Goal: Download file/media

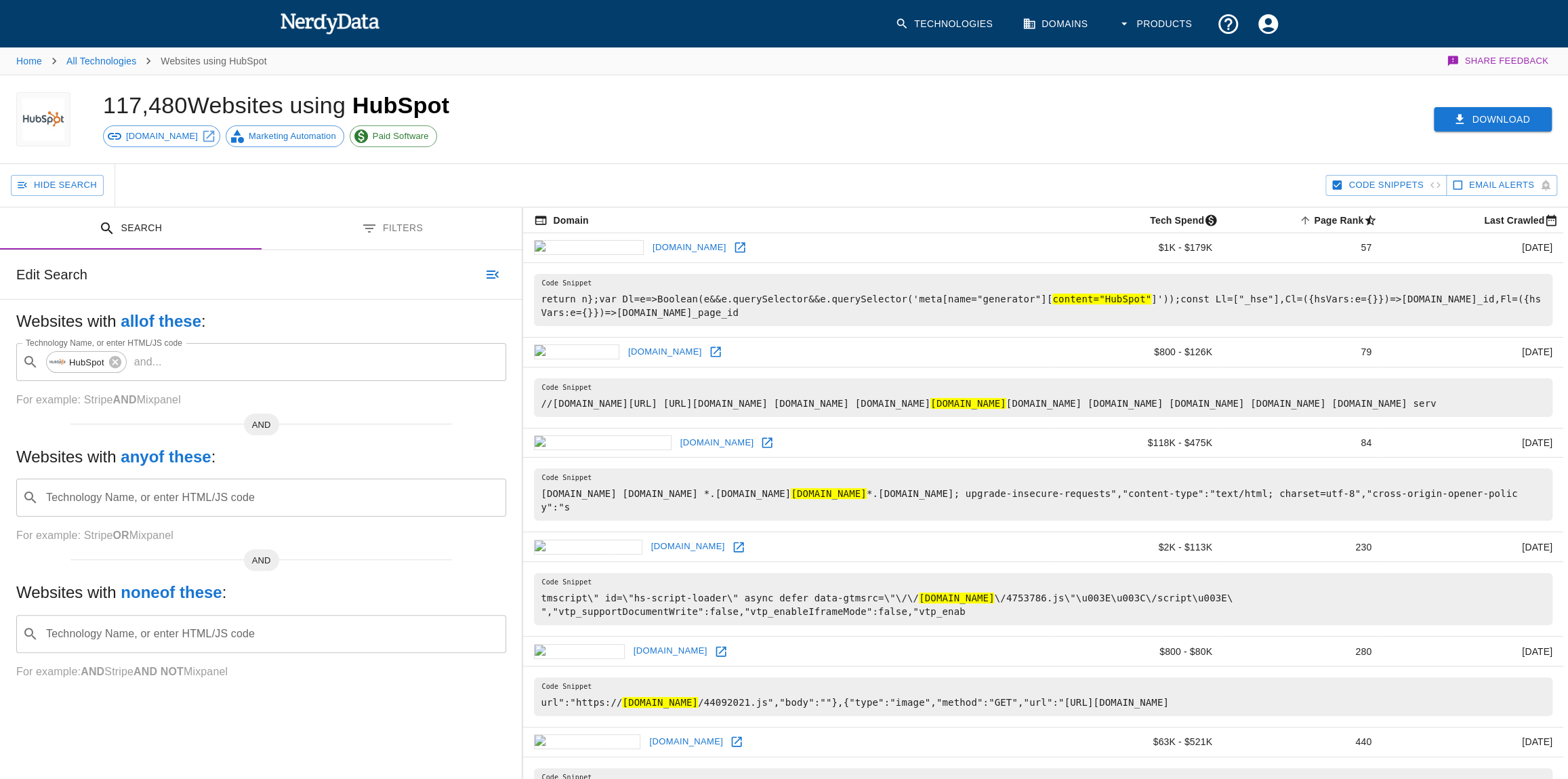
click at [1478, 115] on button "Download" at bounding box center [1492, 119] width 118 height 25
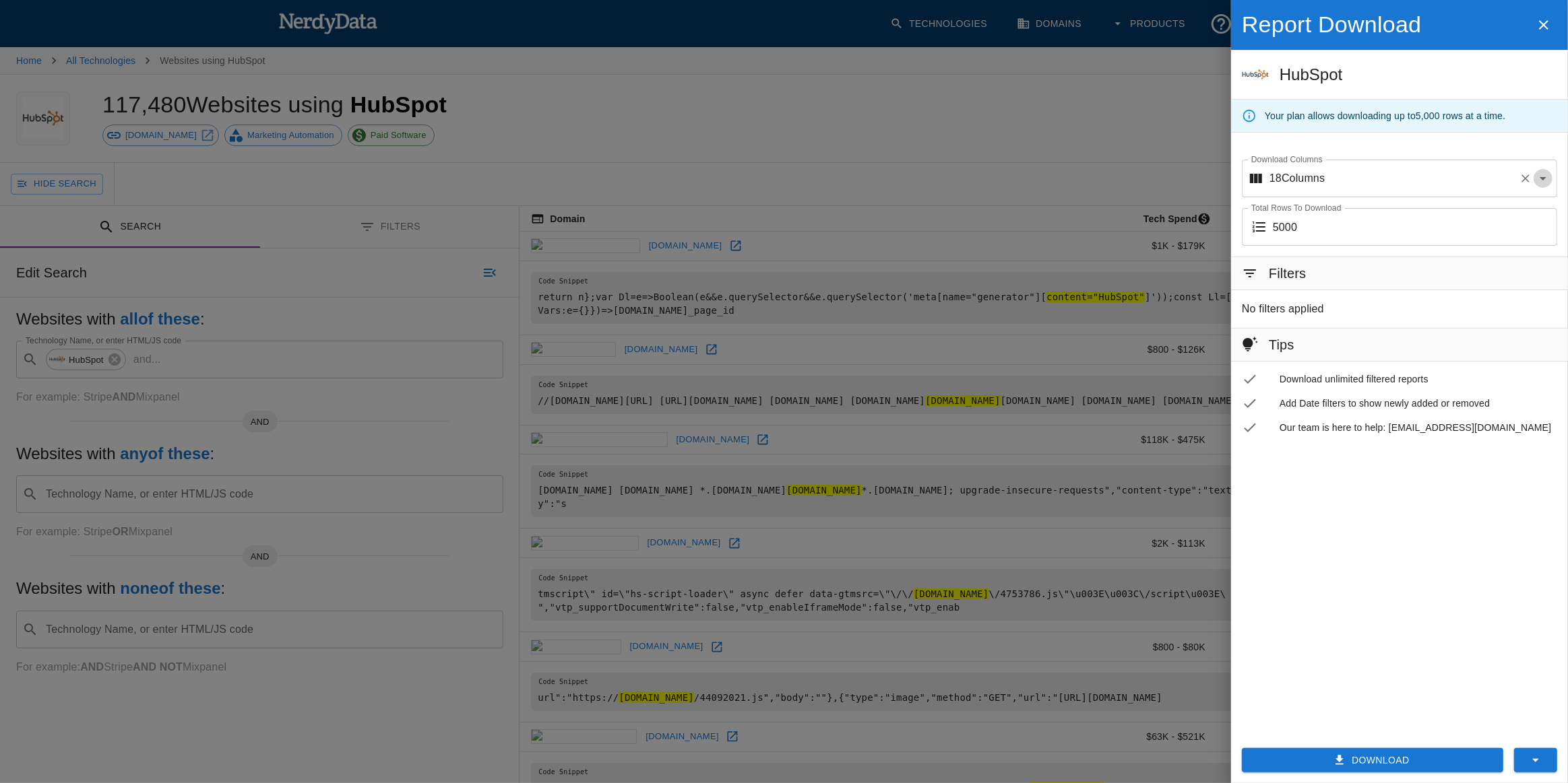
click at [1547, 181] on icon "Open" at bounding box center [1543, 178] width 16 height 16
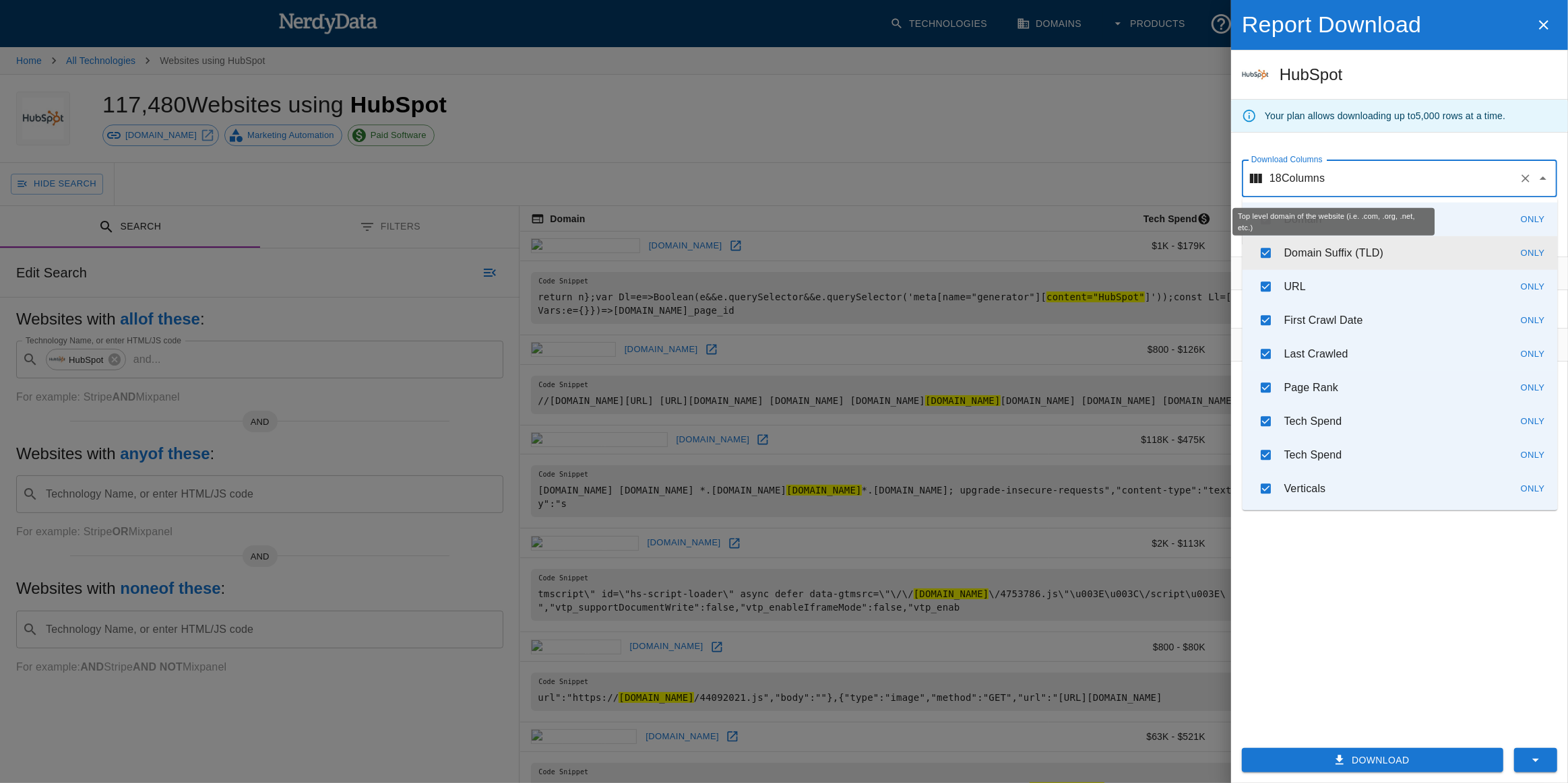
click at [1295, 251] on p "Domain Suffix (TLD)" at bounding box center [1333, 253] width 99 height 16
checkbox input "false"
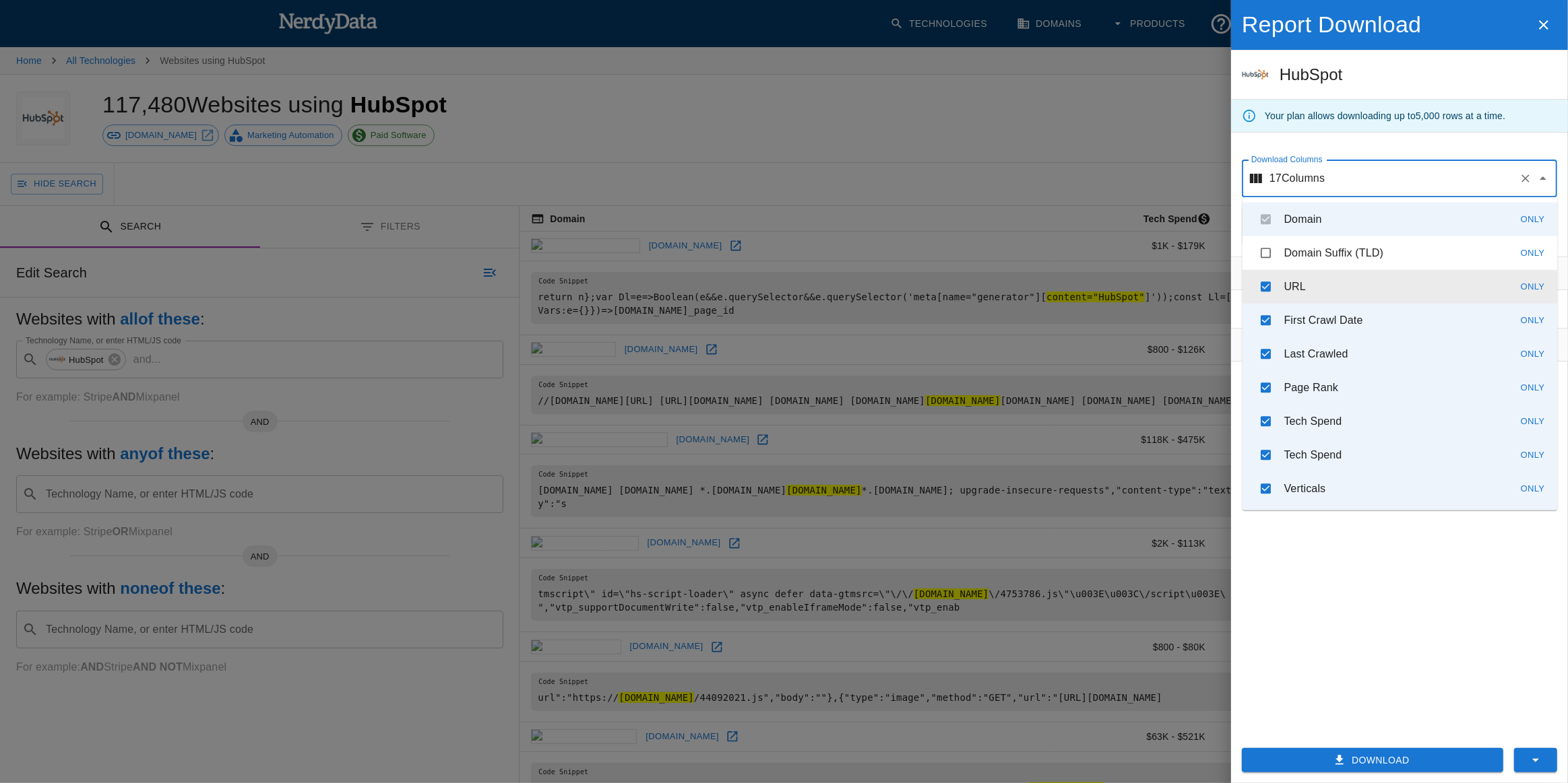
click at [1280, 285] on li "URL Only" at bounding box center [1400, 287] width 316 height 33
checkbox input "false"
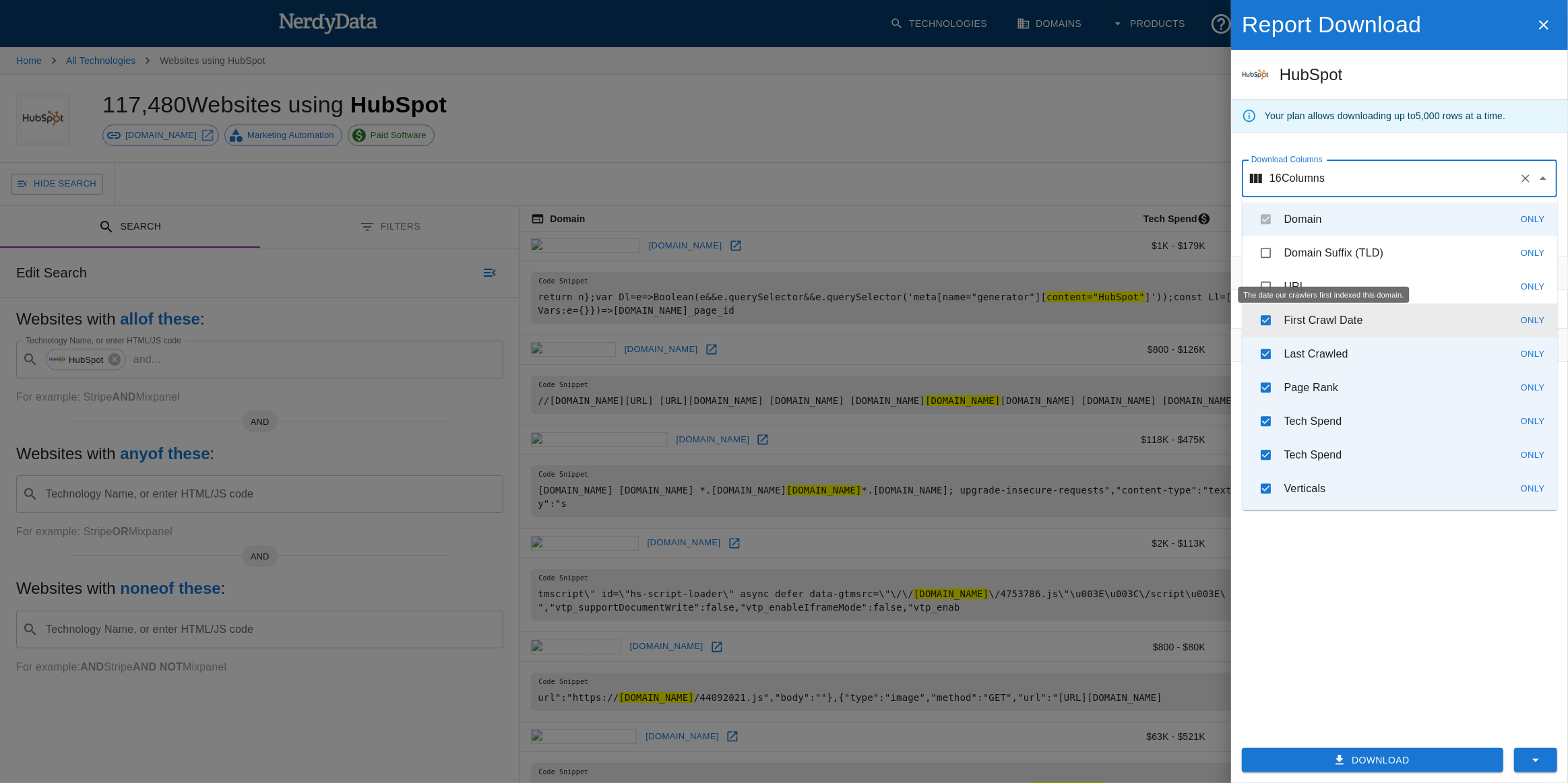
click at [1292, 319] on p "First Crawl Date" at bounding box center [1323, 320] width 78 height 16
checkbox input "false"
click at [1300, 352] on p "Last Crawled" at bounding box center [1316, 354] width 64 height 16
checkbox input "false"
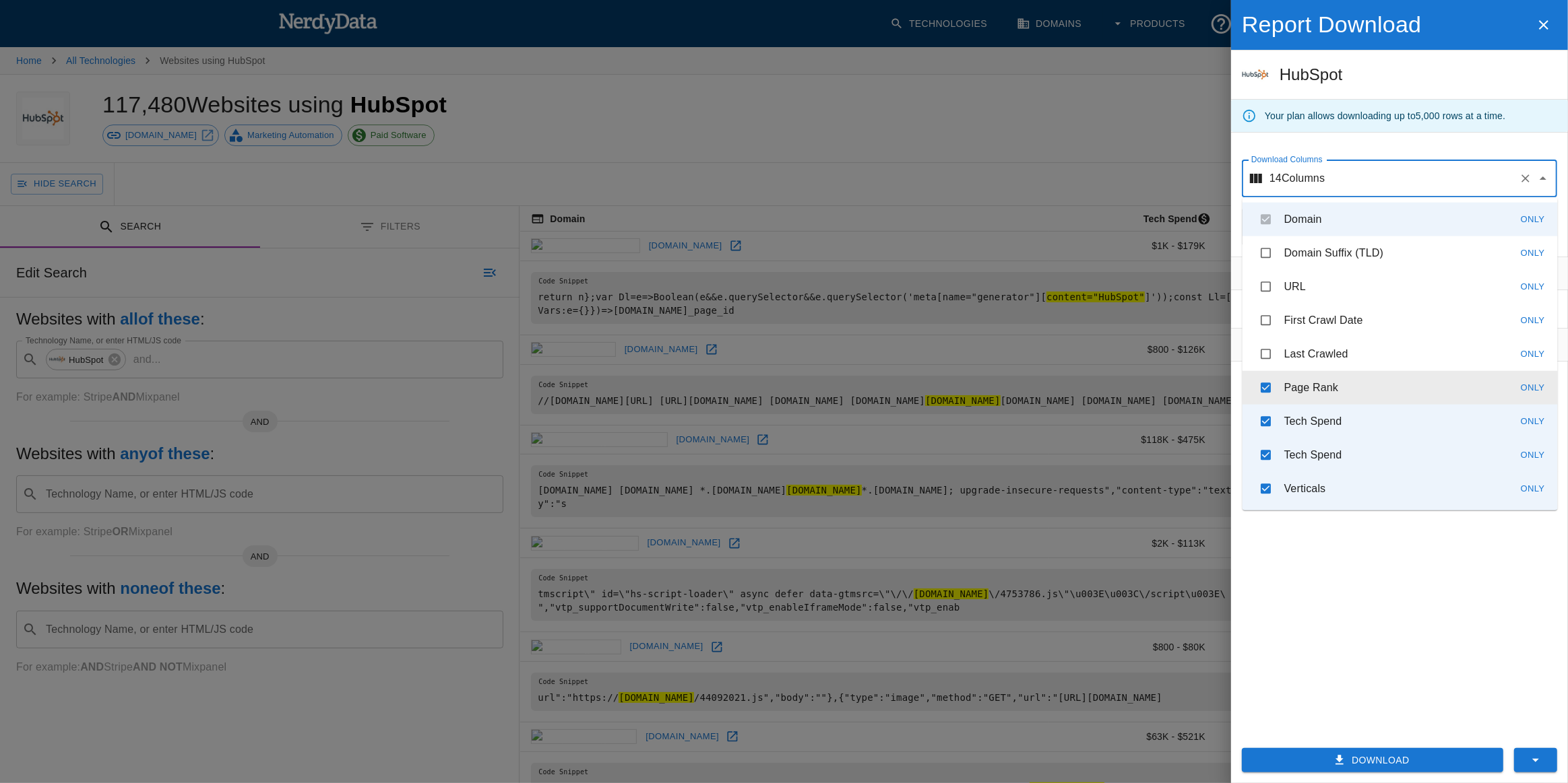
click at [1305, 392] on p "Page Rank" at bounding box center [1311, 388] width 55 height 16
checkbox input "false"
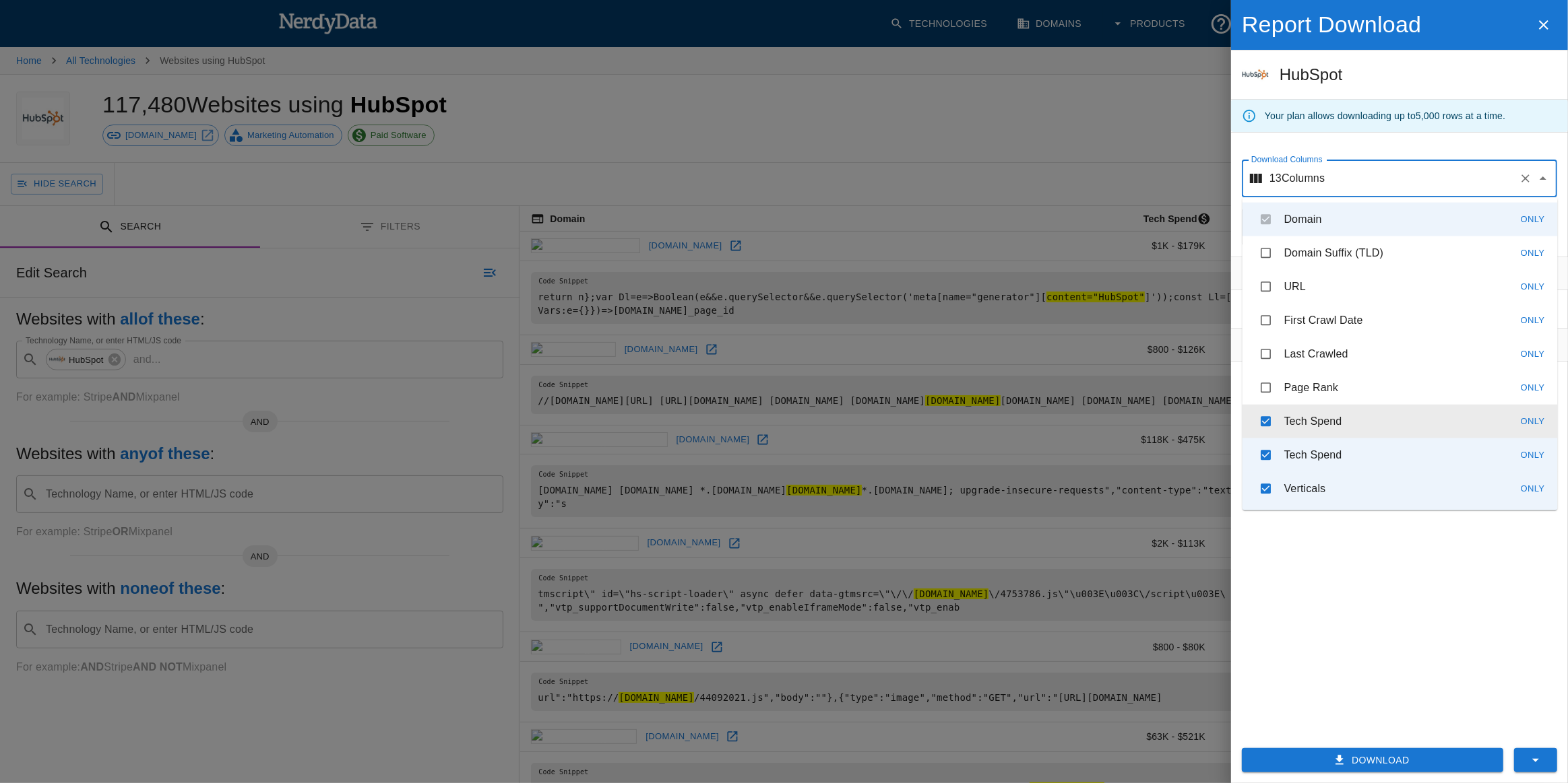
click at [1303, 434] on li "Tech Spend Only" at bounding box center [1400, 422] width 316 height 33
checkbox input "false"
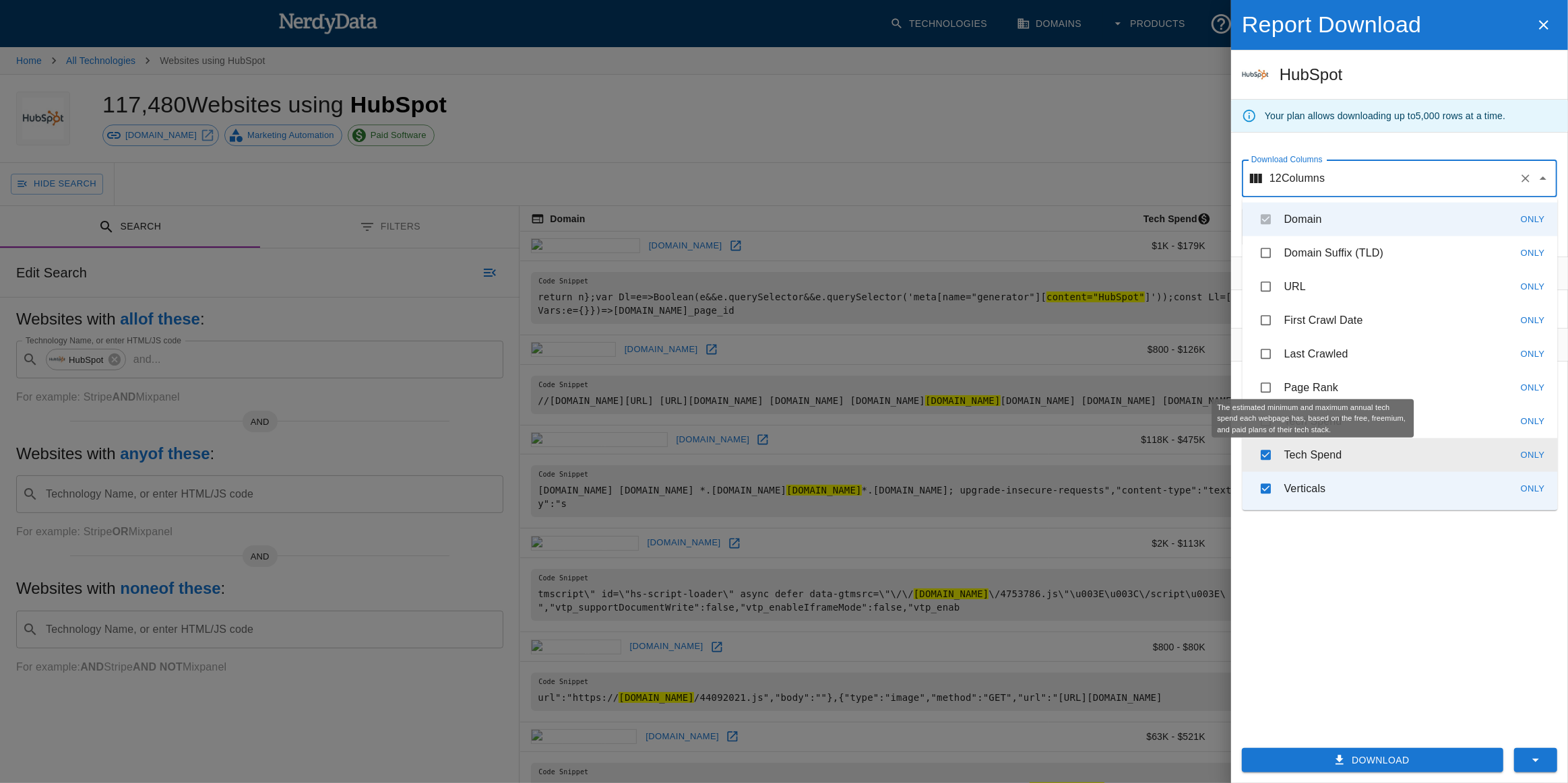
click at [1298, 464] on li "Tech Spend Only" at bounding box center [1400, 455] width 316 height 33
checkbox input "false"
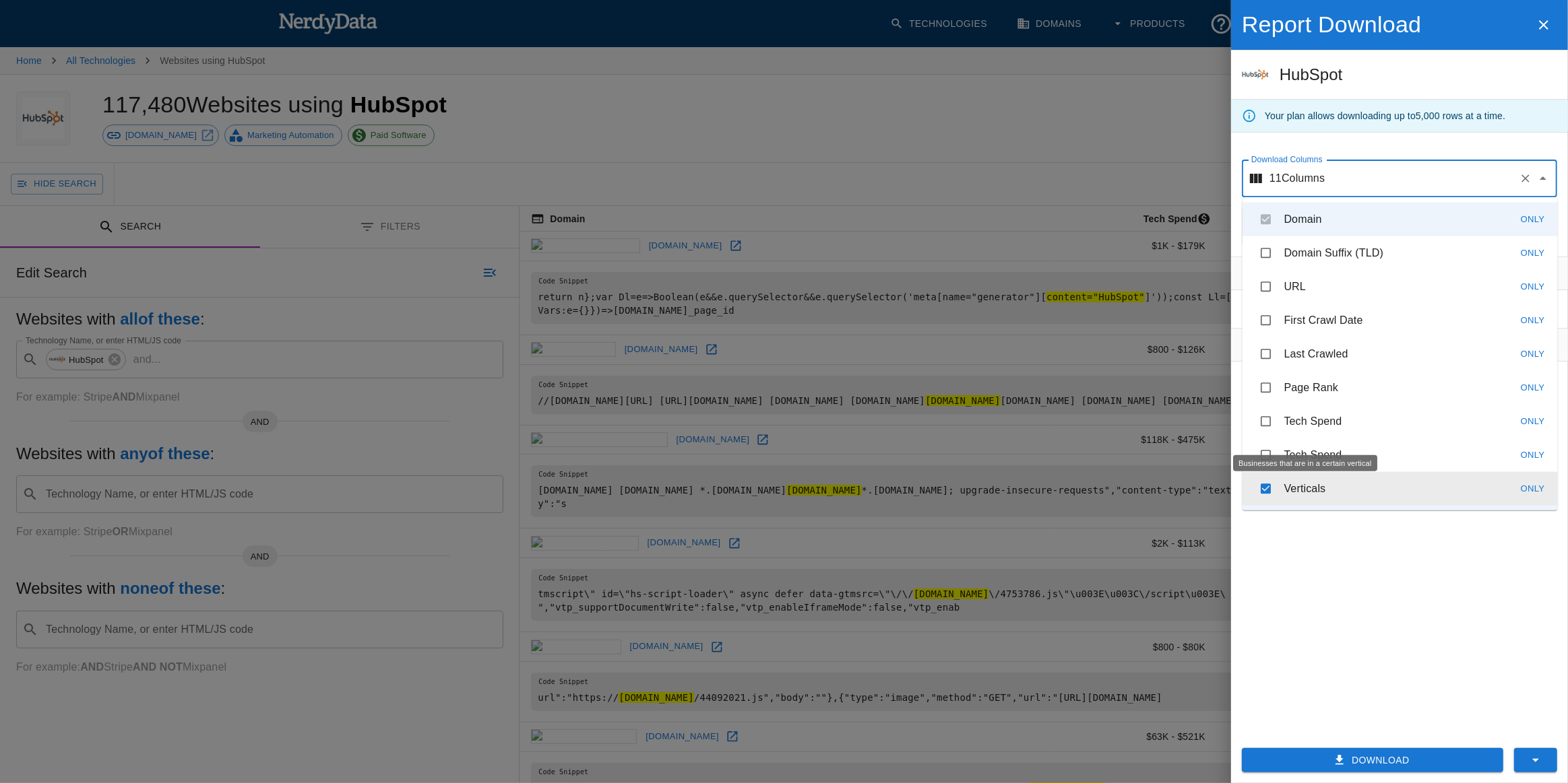
click at [1297, 486] on p "Verticals" at bounding box center [1305, 489] width 42 height 16
checkbox input "false"
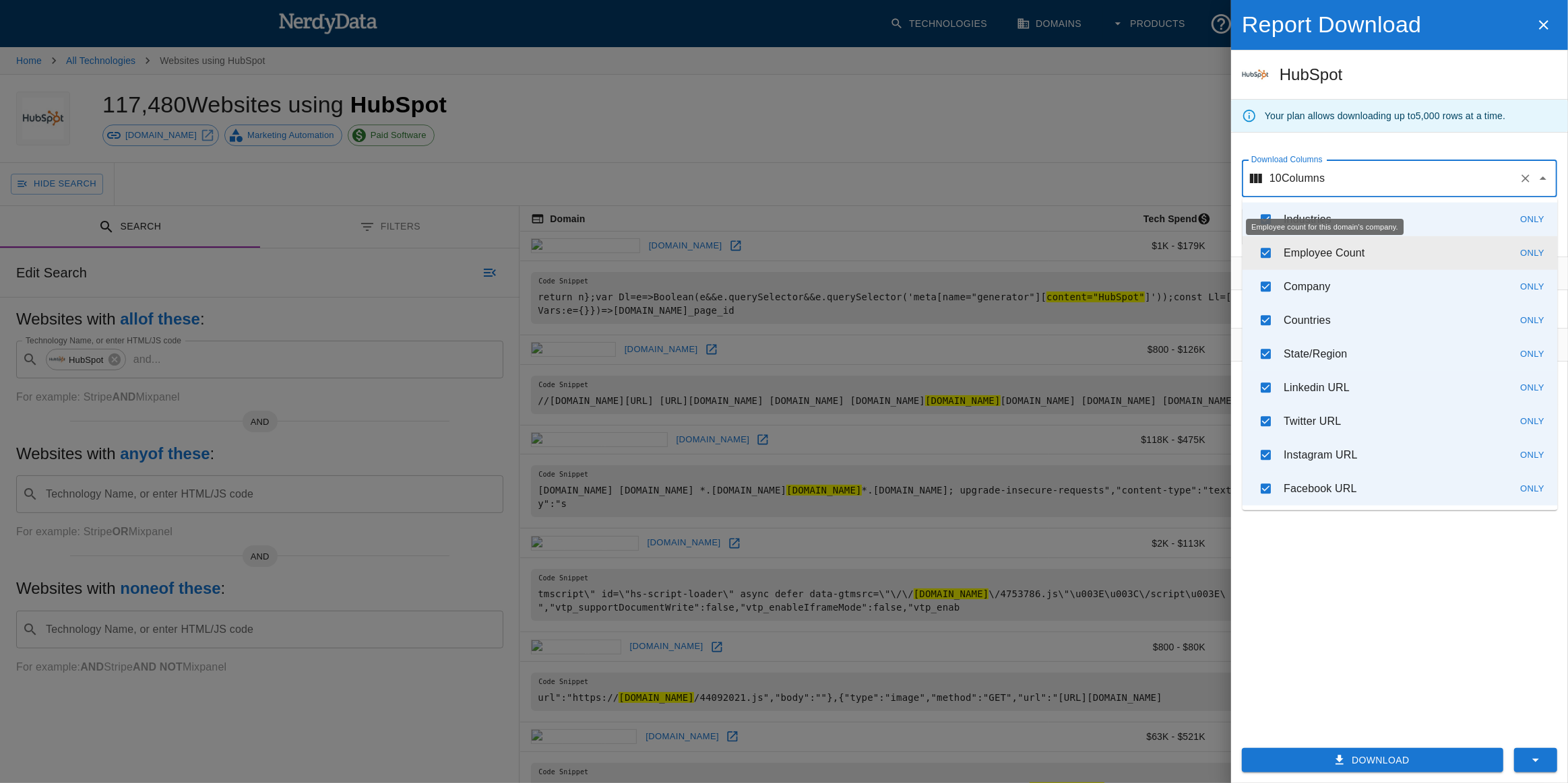
click at [1334, 224] on div "Employee count for this domain's company." at bounding box center [1324, 227] width 158 height 17
checkbox input "false"
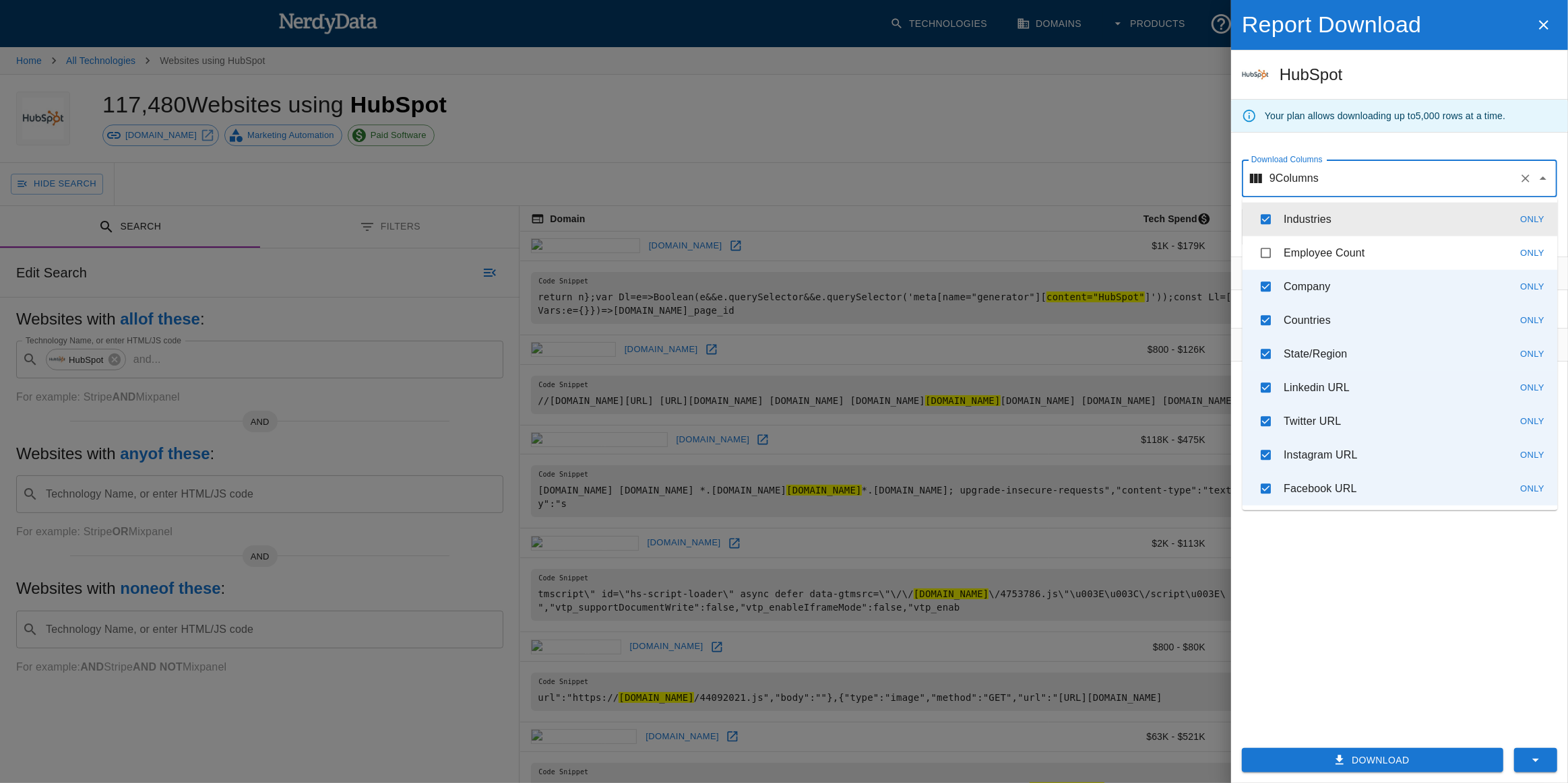
click at [1429, 218] on li "Industries Only" at bounding box center [1400, 220] width 316 height 33
checkbox input "false"
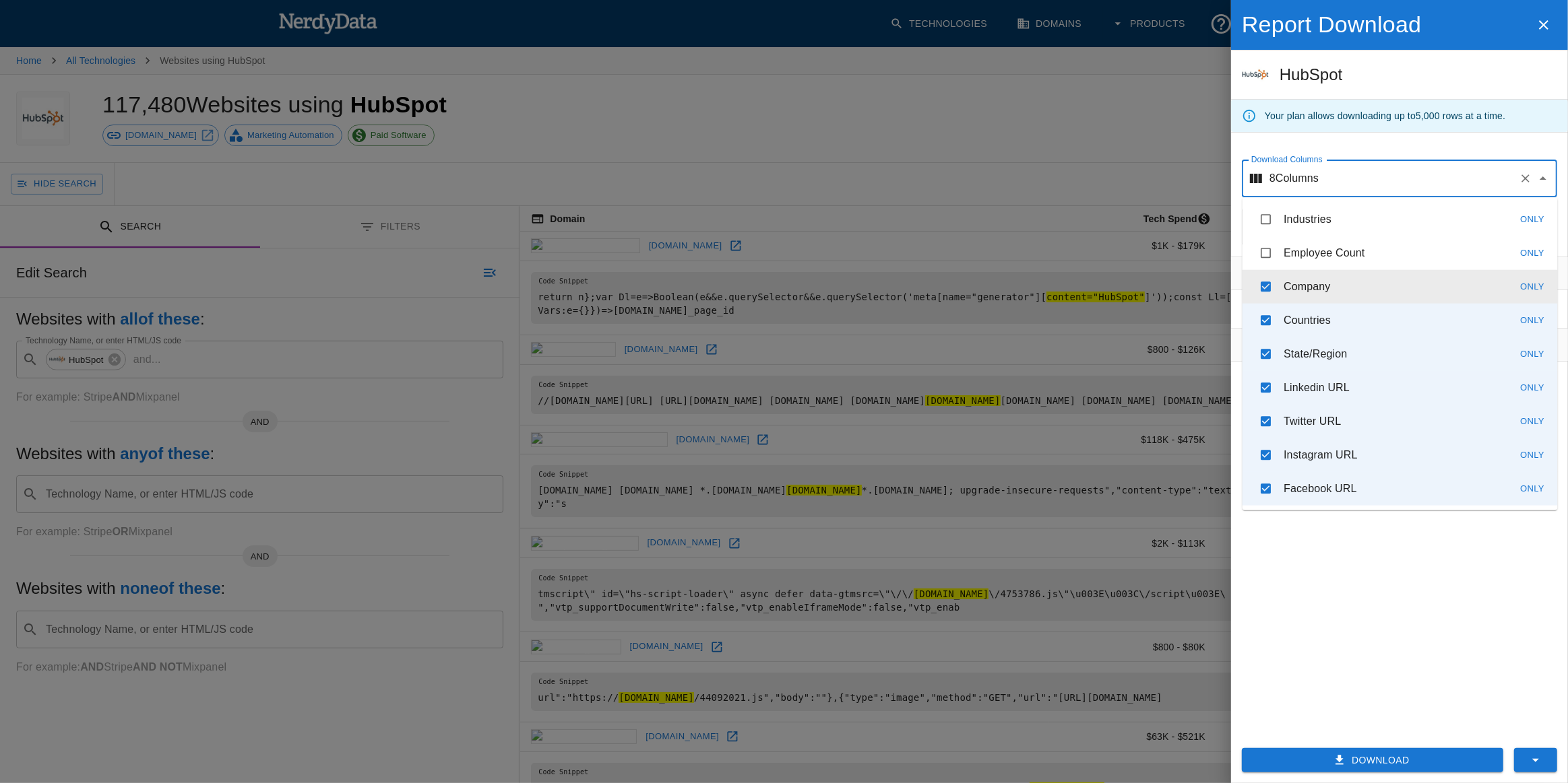
click at [1398, 284] on li "Company Only" at bounding box center [1400, 287] width 316 height 33
checkbox input "false"
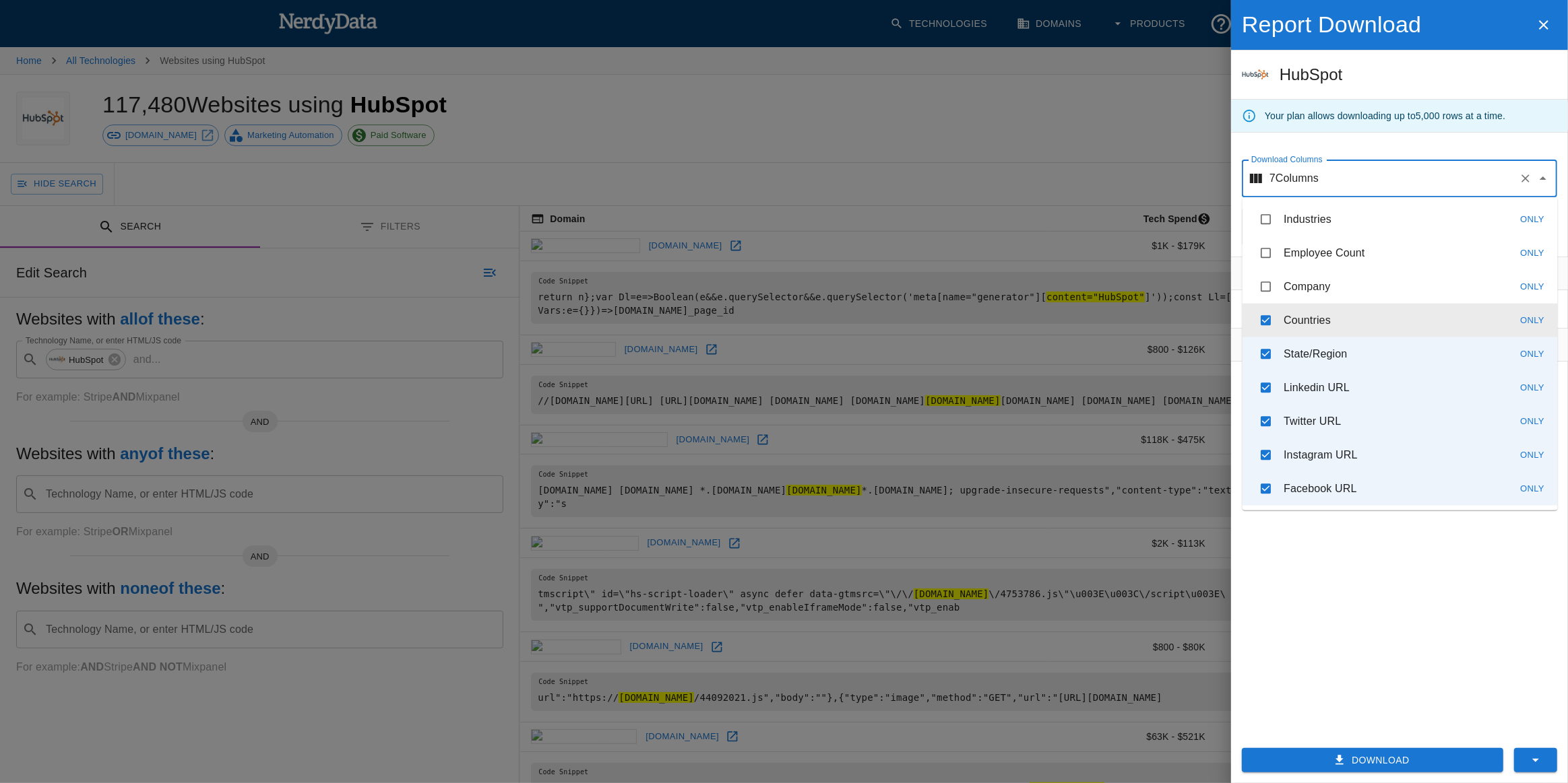
click at [1395, 327] on li "Countries Only" at bounding box center [1400, 320] width 316 height 33
checkbox input "false"
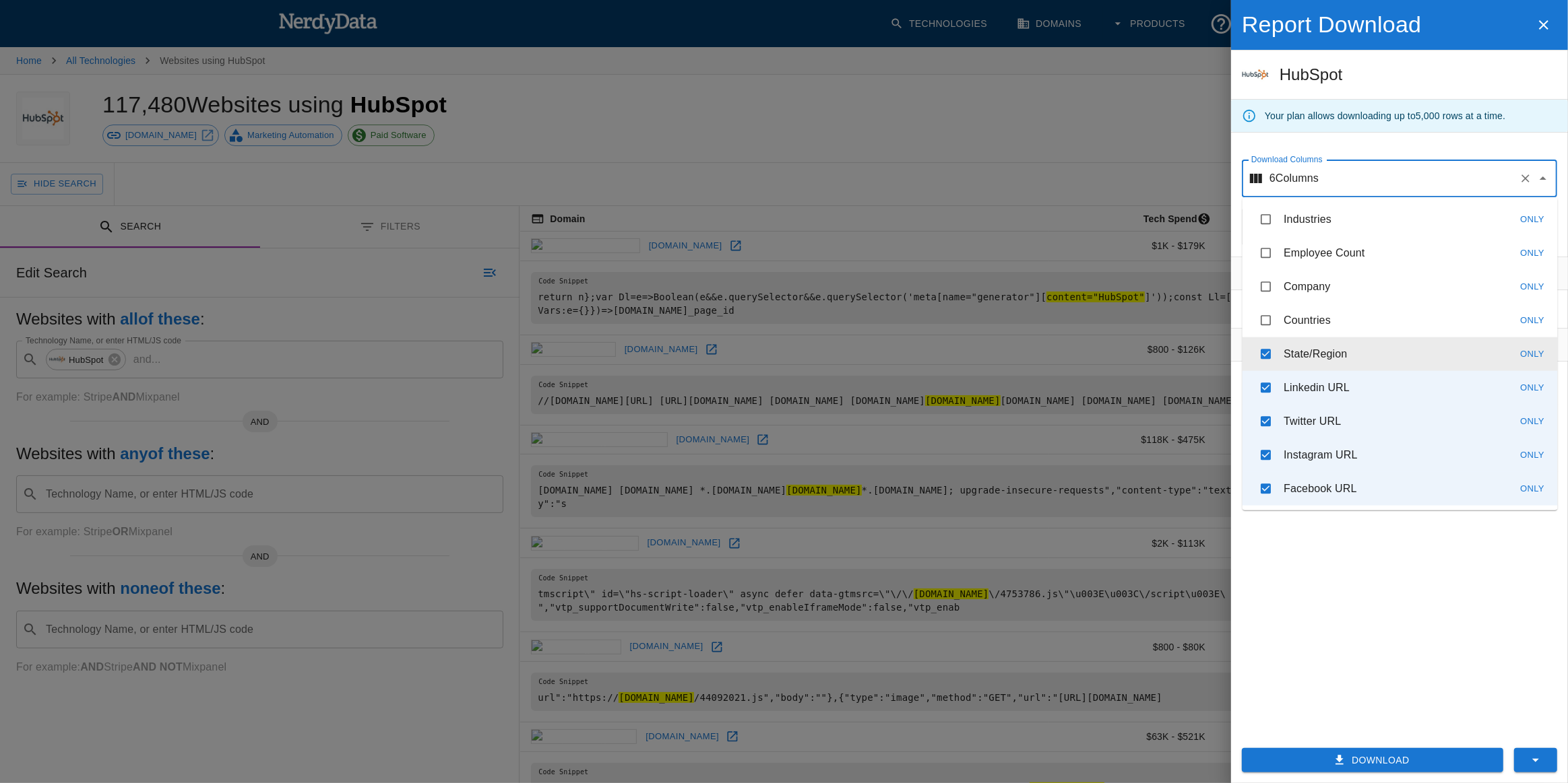
click at [1387, 358] on li "State/Region Only" at bounding box center [1400, 354] width 316 height 33
checkbox input "false"
click at [1380, 396] on li "Linkedin URL Only" at bounding box center [1400, 388] width 316 height 33
checkbox input "false"
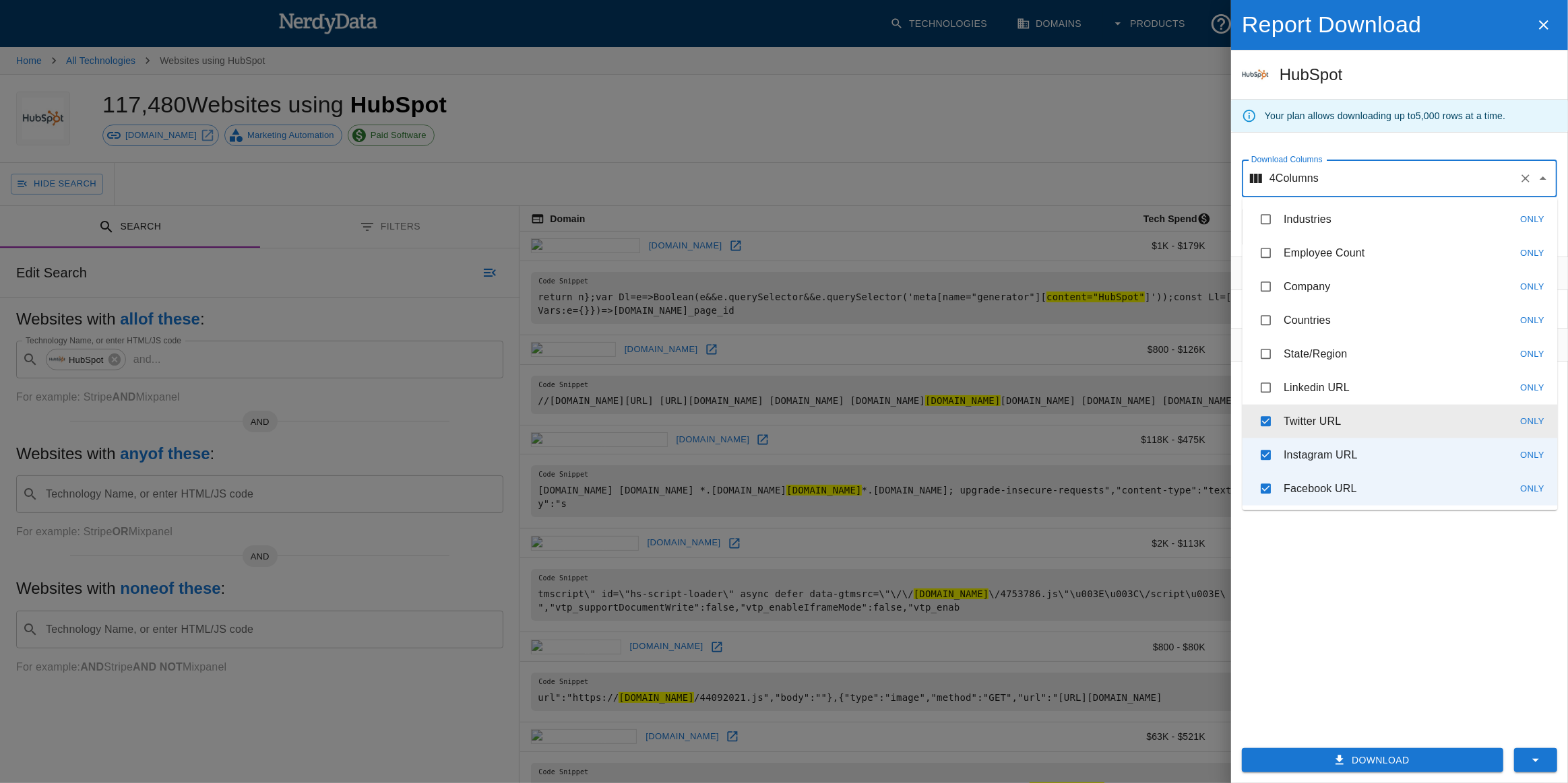
click at [1379, 418] on li "Twitter URL Only" at bounding box center [1400, 422] width 316 height 33
checkbox input "false"
click at [1387, 464] on li "Instagram URL Only" at bounding box center [1400, 455] width 316 height 33
checkbox input "false"
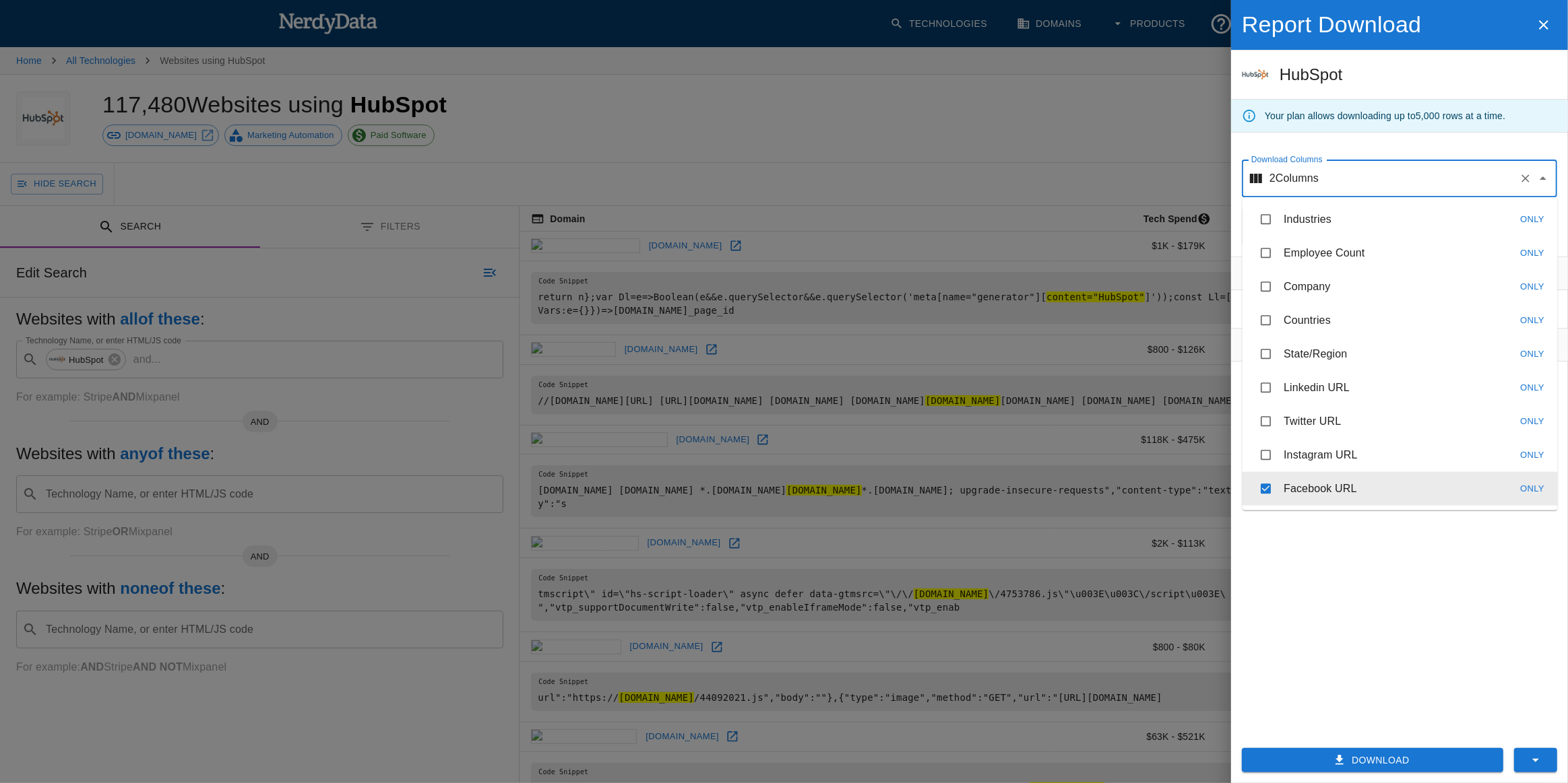
click at [1384, 498] on li "Facebook URL Only" at bounding box center [1400, 489] width 316 height 33
checkbox input "false"
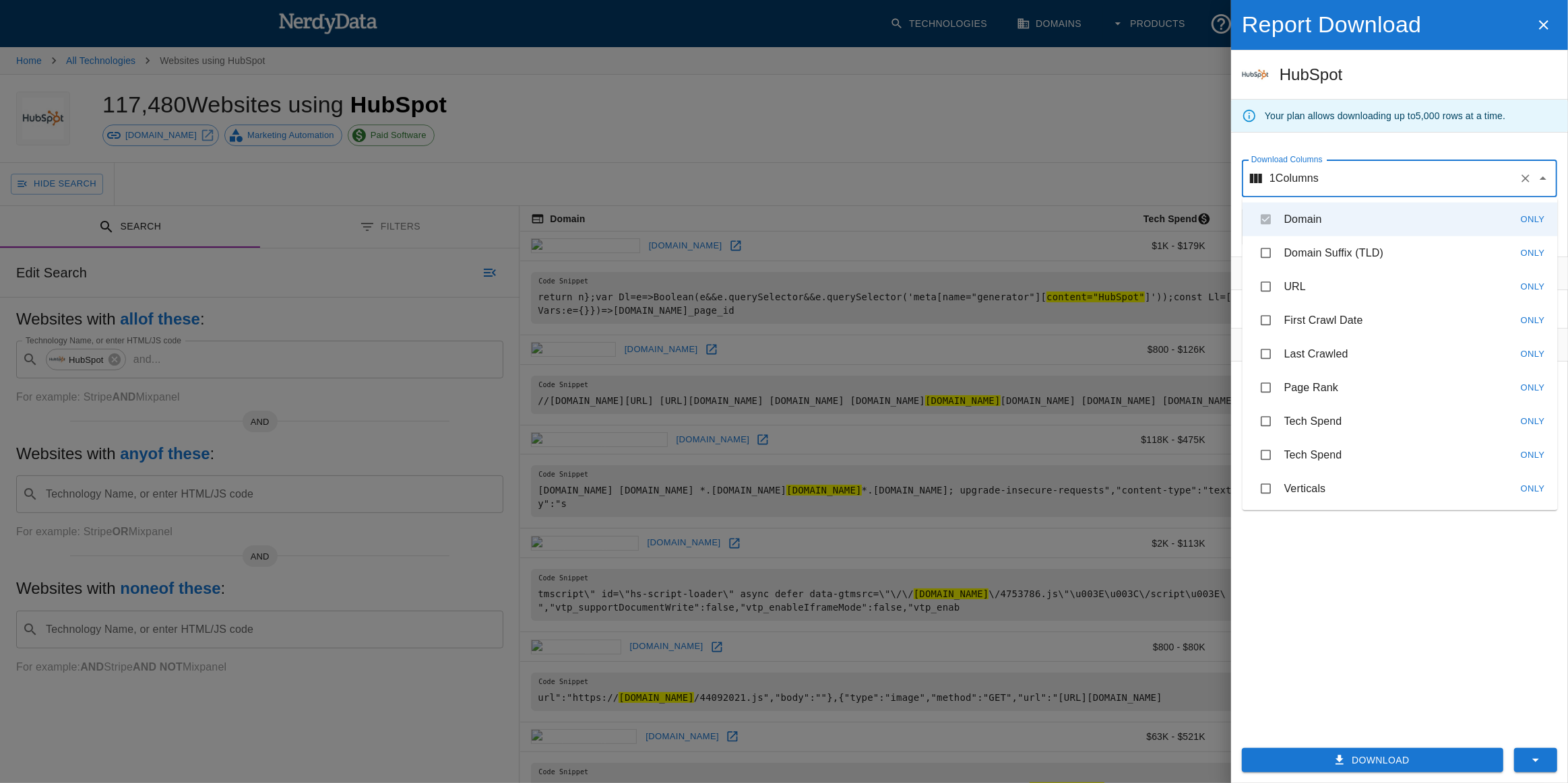
click at [1365, 605] on div "Filters No filters applied Tips Download unlimited filtered reports Add Date fi…" at bounding box center [1399, 491] width 337 height 469
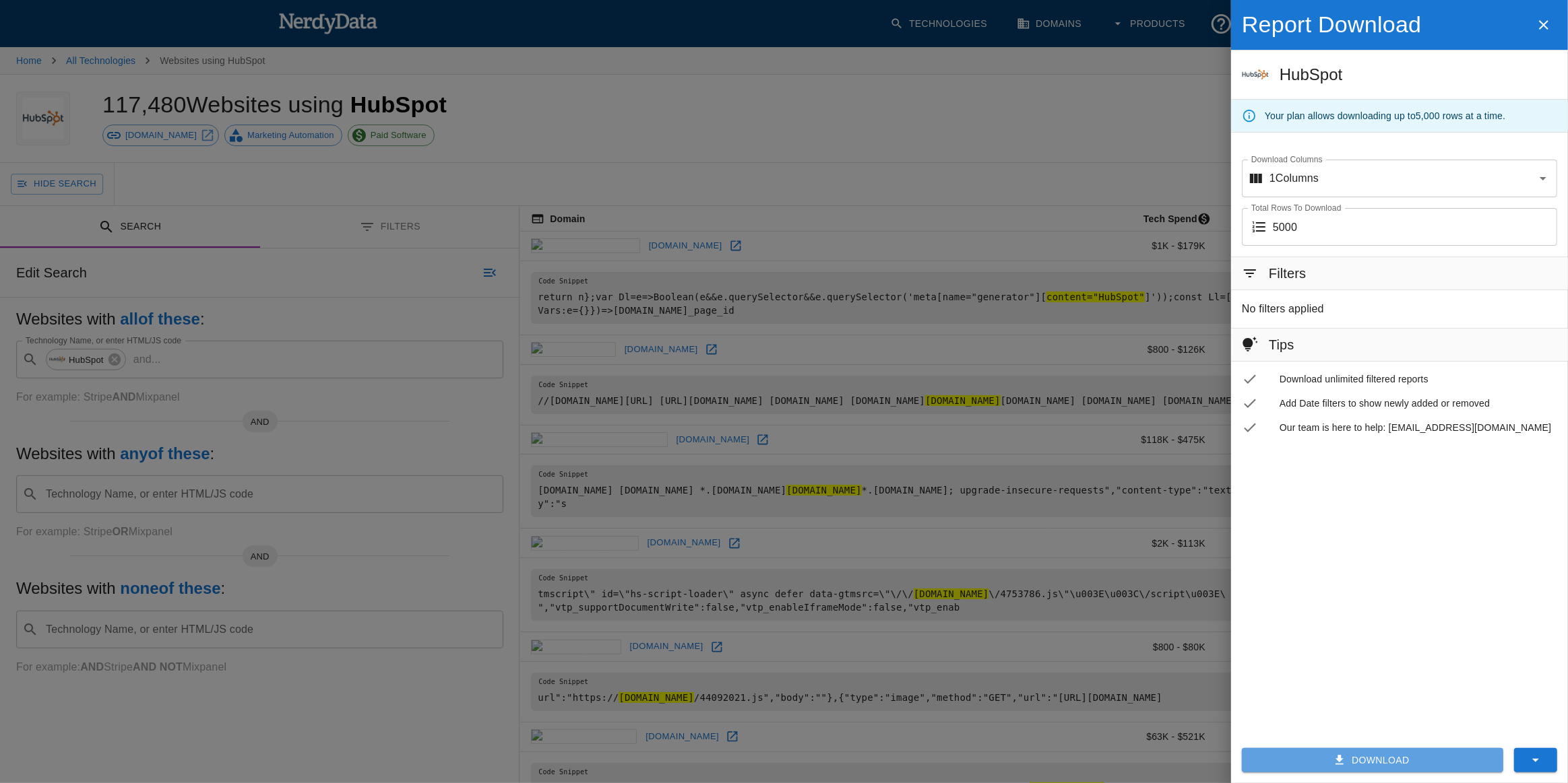
click at [1371, 756] on button "Download" at bounding box center [1372, 760] width 262 height 25
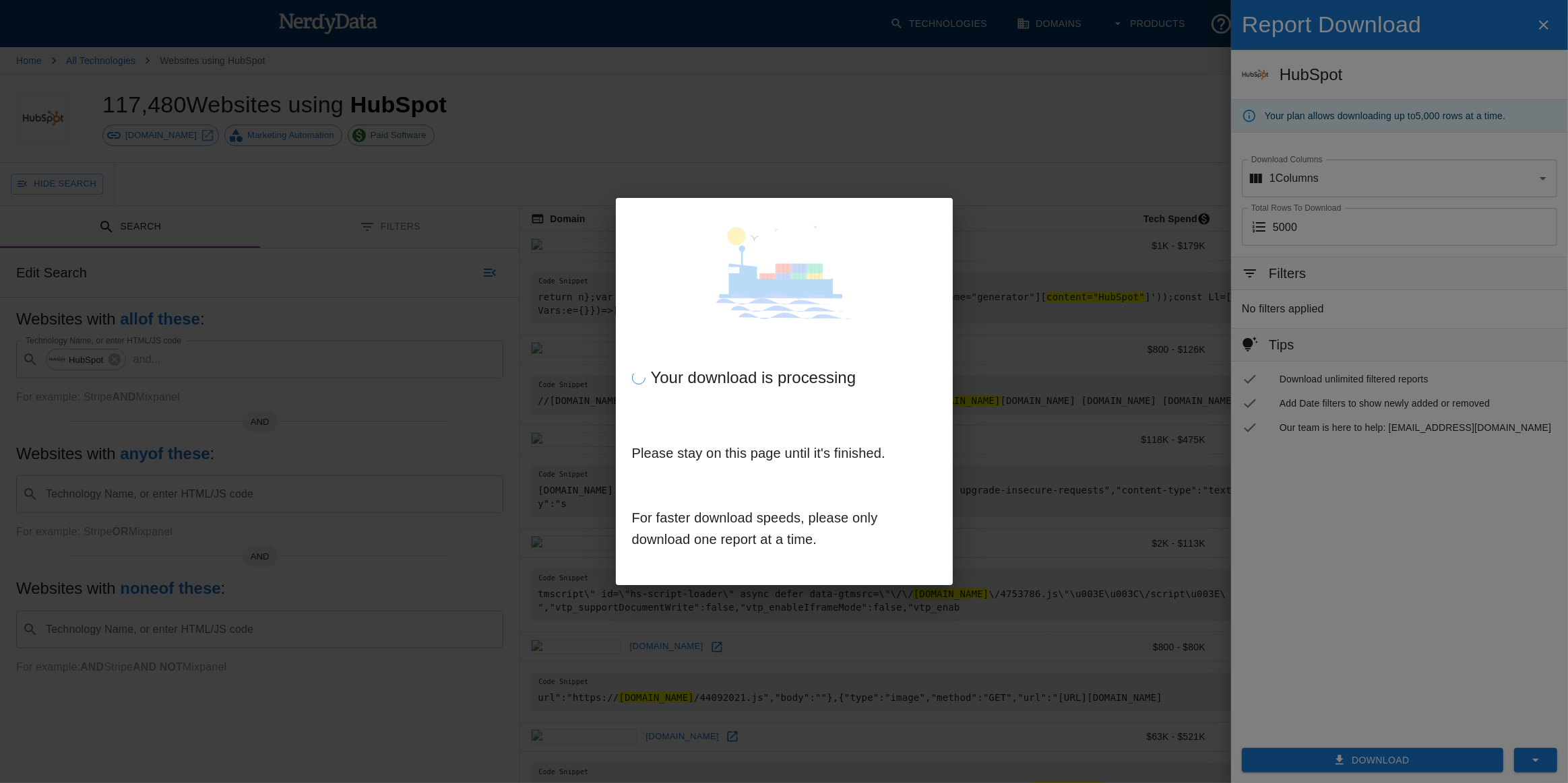
click at [795, 383] on div "Your download is processing" at bounding box center [784, 377] width 304 height 21
